Goal: Browse casually

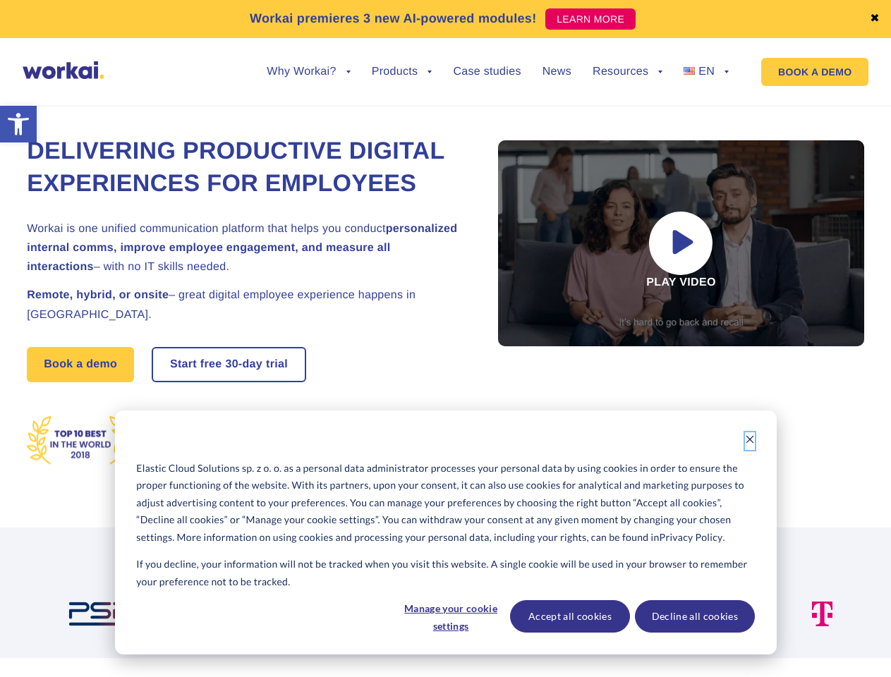
click at [750, 441] on icon "Dismiss cookie banner" at bounding box center [750, 440] width 10 height 10
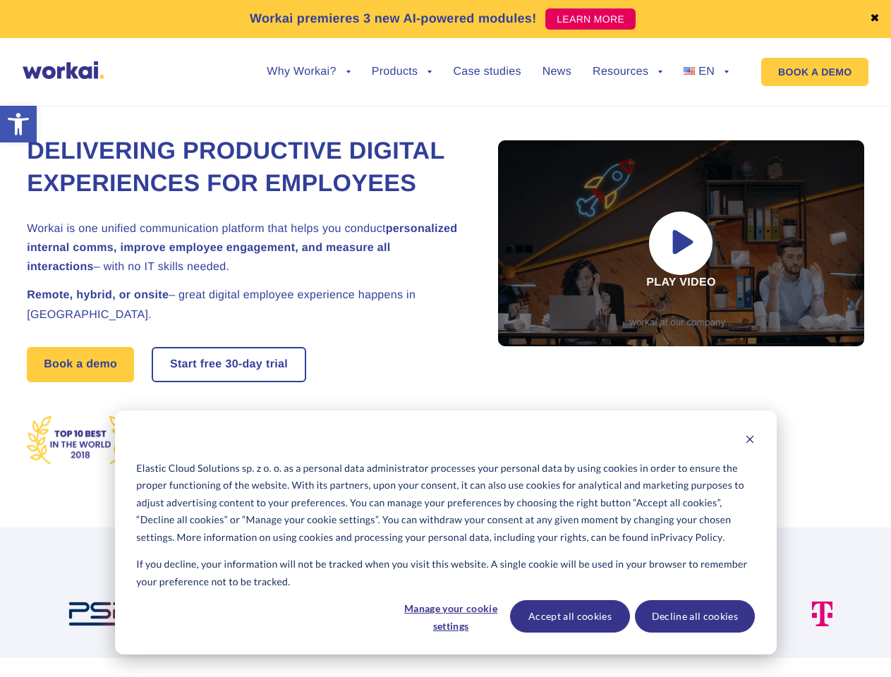
click at [450, 617] on img at bounding box center [459, 614] width 131 height 25
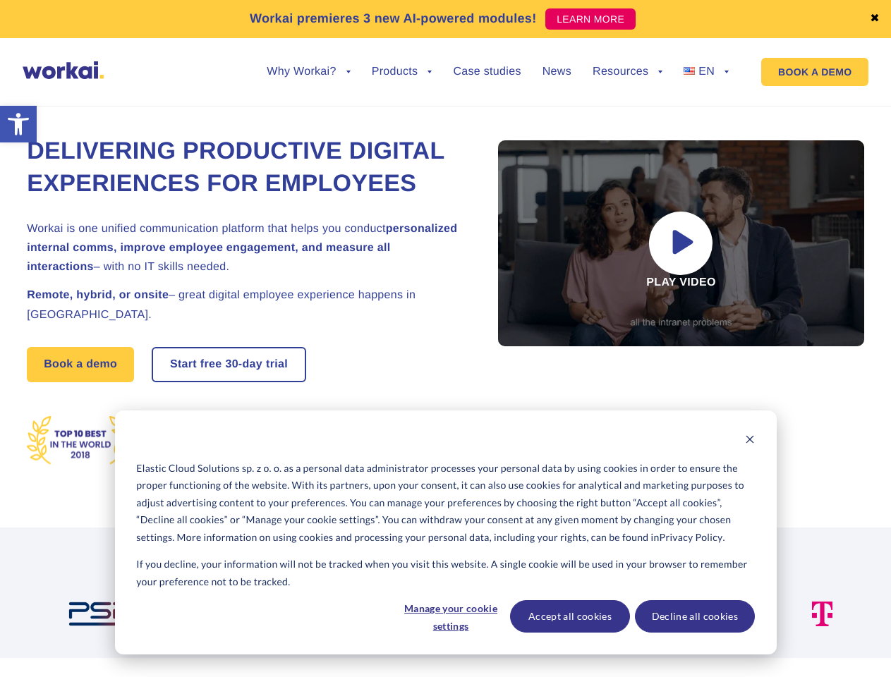
click at [570, 617] on img at bounding box center [601, 614] width 96 height 25
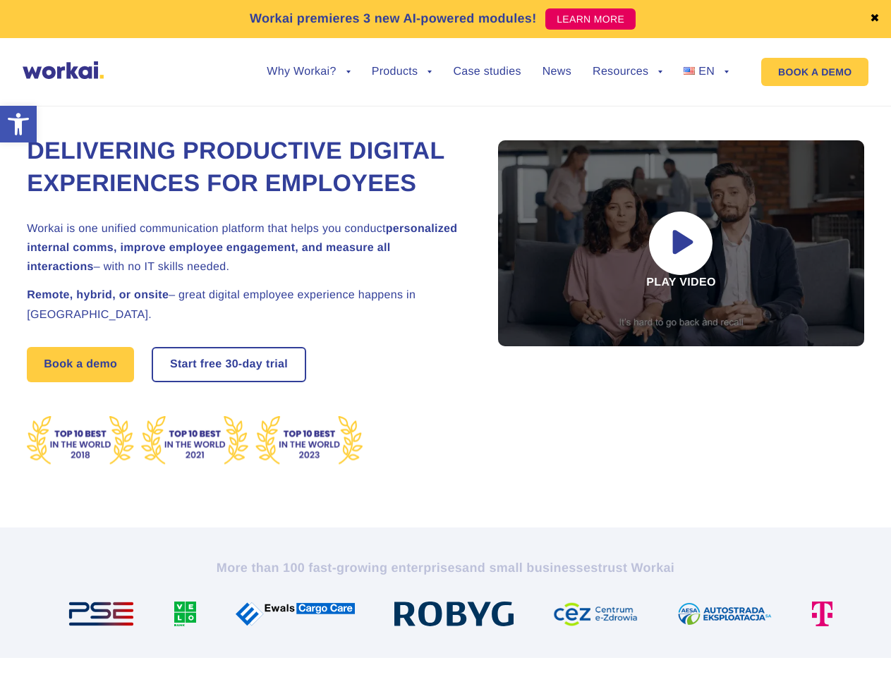
click at [694, 617] on img at bounding box center [730, 614] width 107 height 25
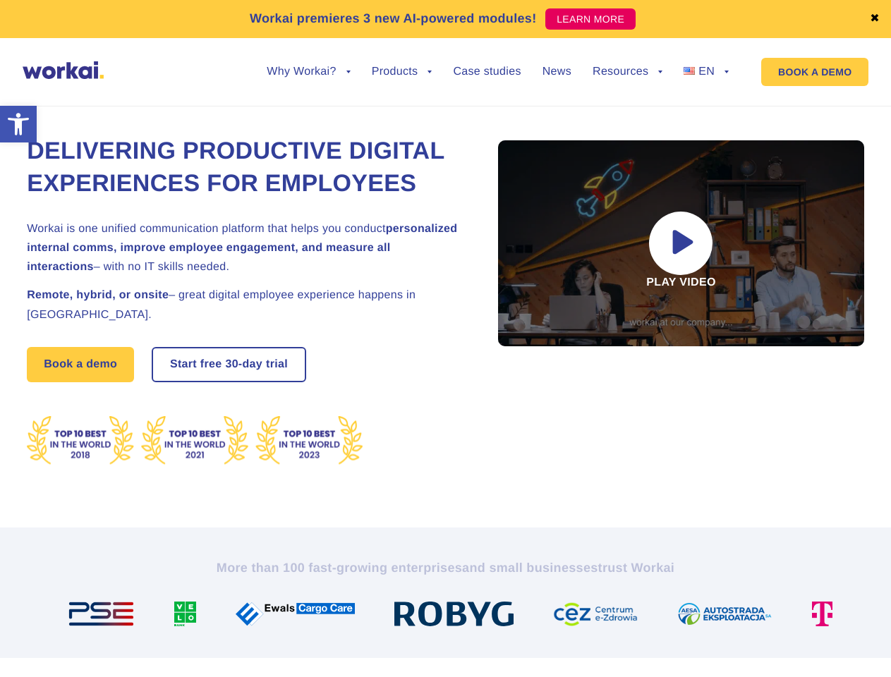
click at [875, 19] on link "✖" at bounding box center [875, 18] width 10 height 11
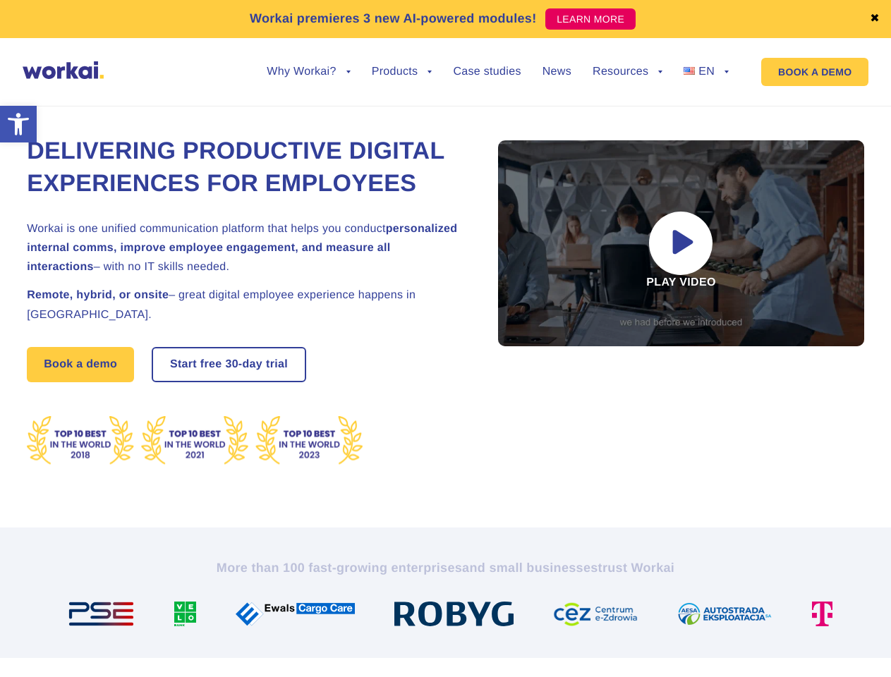
click at [308, 83] on div "Delivering Productive Digital Experiences for Employees Workai is one unified c…" at bounding box center [446, 301] width 838 height 454
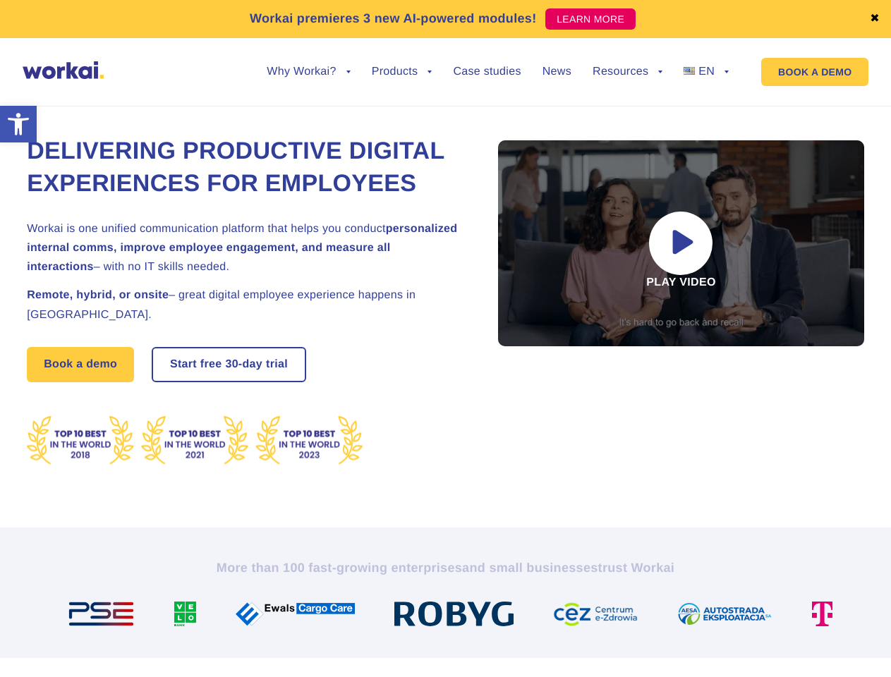
click at [308, 74] on div "Delivering Productive Digital Experiences for Employees Workai is one unified c…" at bounding box center [446, 301] width 838 height 454
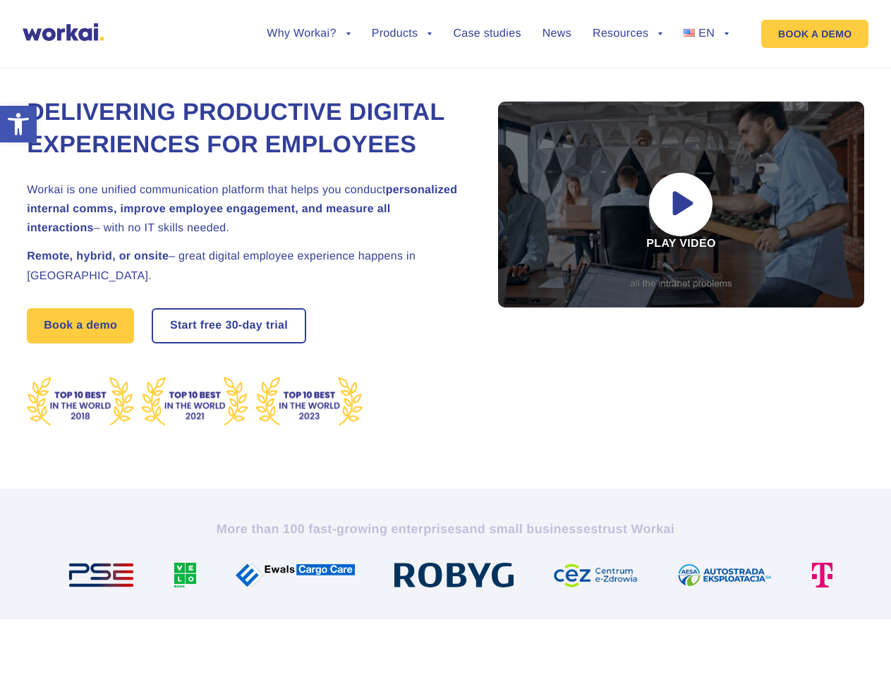
click at [402, 83] on div "Delivering Productive Digital Experiences for Employees Workai is one unified c…" at bounding box center [446, 262] width 838 height 454
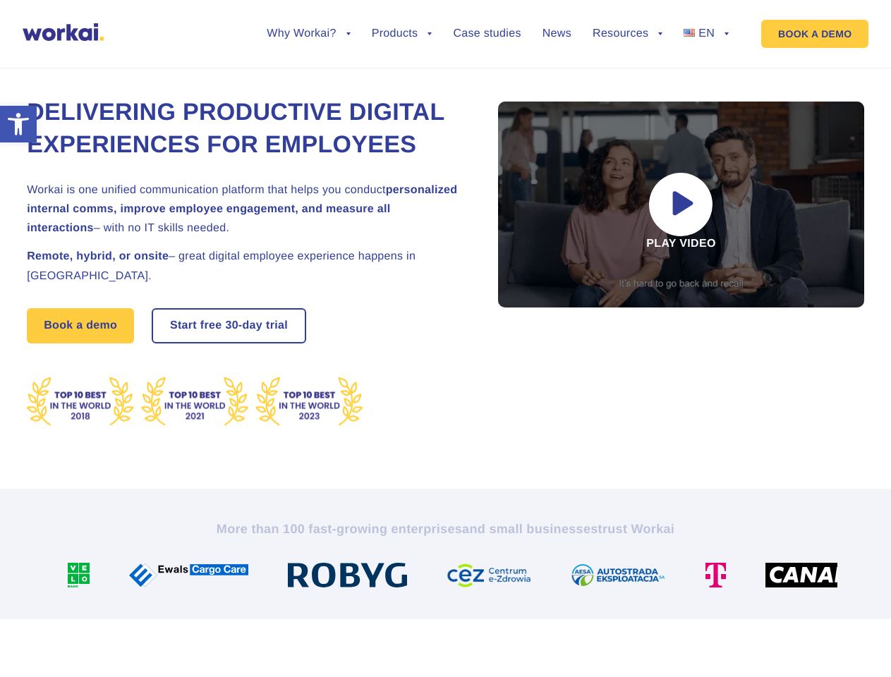
click at [627, 83] on div "Delivering Productive Digital Experiences for Employees Workai is one unified c…" at bounding box center [446, 262] width 838 height 454
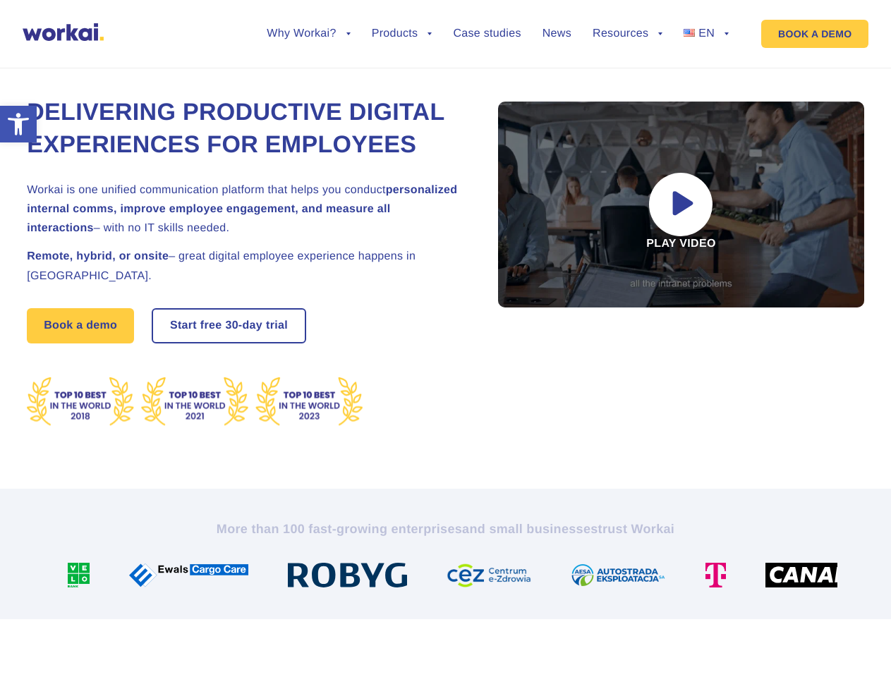
click at [627, 72] on div "Delivering Productive Digital Experiences for Employees Workai is one unified c…" at bounding box center [446, 262] width 838 height 454
